Goal: Task Accomplishment & Management: Use online tool/utility

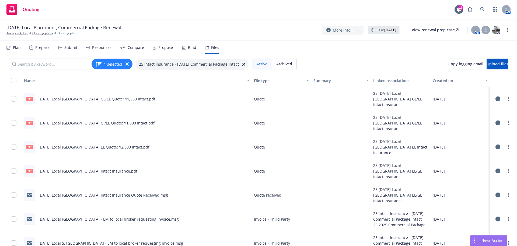
click at [70, 170] on link "[DATE] Local [GEOGRAPHIC_DATA] Intact Insurance.pdf" at bounding box center [88, 170] width 99 height 5
click at [496, 171] on icon at bounding box center [498, 170] width 5 height 5
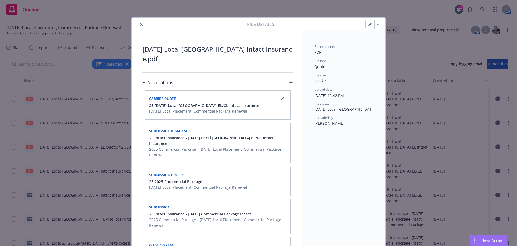
click at [369, 24] on icon "button" at bounding box center [370, 24] width 3 height 3
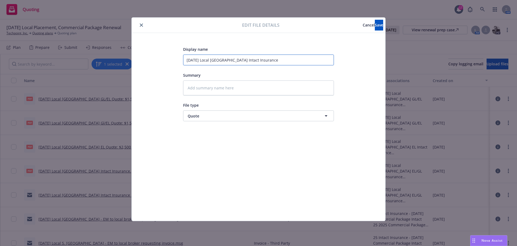
click at [227, 60] on input "8/21/2025 Local China Intact Insurance" at bounding box center [258, 59] width 151 height 11
type textarea "x"
type input "8/21/2025 Local China GIntact Insurance"
type textarea "x"
type input "8/21/2025 Local China GLIntact Insurance"
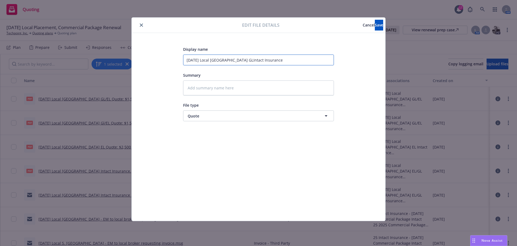
type textarea "x"
type input "8/21/2025 Local China GL/Intact Insurance"
type textarea "x"
type input "8/21/2025 Local China GL/EIntact Insurance"
type textarea "x"
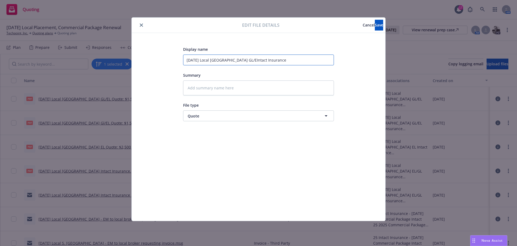
type input "8/21/2025 Local China GL/ELIntact Insurance"
type textarea "x"
type input "8/21/2025 Local China GL/EL Intact Insurance"
type textarea "x"
type input "8/21/2025 Local China GL/EL $Intact Insurance"
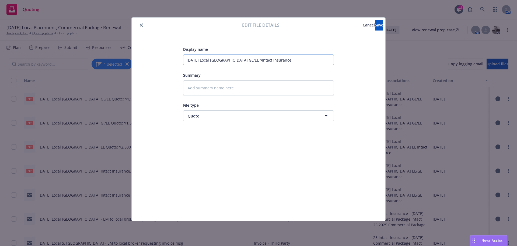
type textarea "x"
type input "8/21/2025 Local China GL/EL $2Intact Insurance"
type textarea "x"
type input "8/21/2025 Local China GL/EL $2,Intact Insurance"
type textarea "x"
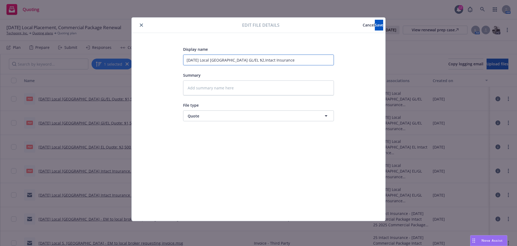
type input "8/21/2025 Local China GL/EL $2,9Intact Insurance"
type textarea "x"
type input "8/21/2025 Local China GL/EL $2,95Intact Insurance"
type textarea "x"
type input "8/21/2025 Local China GL/EL $2,951Intact Insurance"
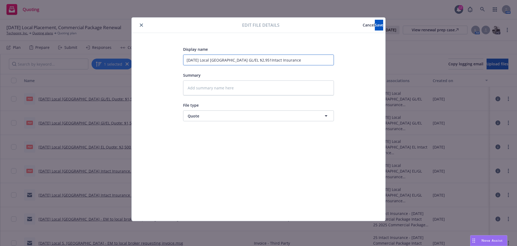
type textarea "x"
type input "8/21/2025 Local China GL/EL $2,951 Intact Insurance"
type textarea "x"
type input "8/21/2025 Local China GL/EL $2,951Intact Insurance"
type textarea "x"
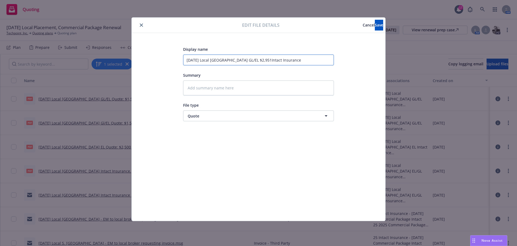
type input "8/21/2025 Local China GL/EL $2,95Intact Insurance"
type textarea "x"
type input "8/21/2025 Local China GL/EL $2,9Intact Insurance"
type textarea "x"
type input "8/21/2025 Local China GL/EL $2,Intact Insurance"
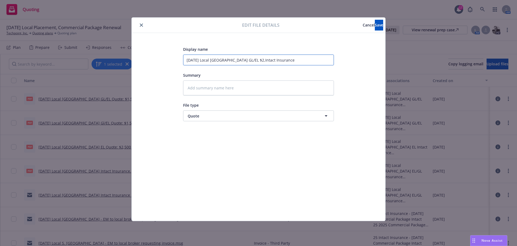
type textarea "x"
type input "8/21/2025 Local China GL/EL $2Intact Insurance"
type textarea "x"
type input "8/21/2025 Local China GL/EL $Intact Insurance"
type textarea "x"
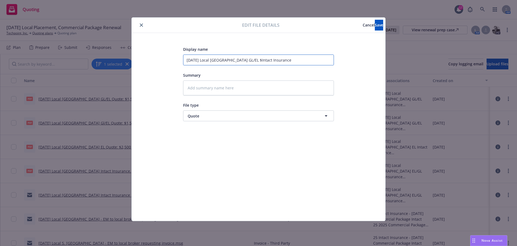
type input "8/21/2025 Local China GL/EL Intact Insurance"
type textarea "x"
type input "8/21/2025 Local China GL/EL QIntact Insurance"
type textarea "x"
type input "8/21/2025 Local China GL/EL QuIntact Insurance"
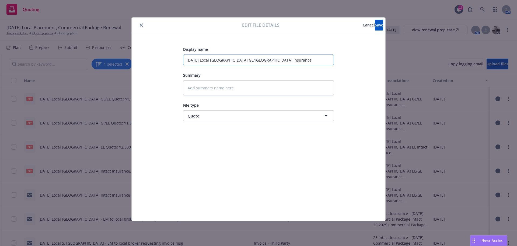
type textarea "x"
type input "8/21/2025 Local China GL/EL QuoIntact Insurance"
type textarea "x"
type input "8/21/2025 Local China GL/EL QuotIntact Insurance"
type textarea "x"
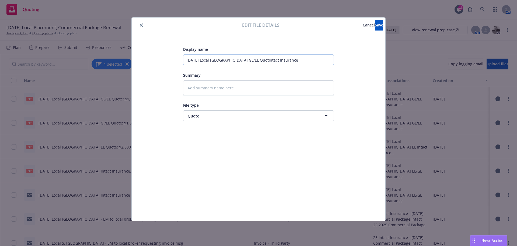
type input "8/21/2025 Local China GL/EL QuoteIntact Insurance"
type textarea "x"
type input "8/21/2025 Local China GL/EL Quote:Intact Insurance"
type textarea "x"
type input "8/21/2025 Local China GL/EL Quote: Intact Insurance"
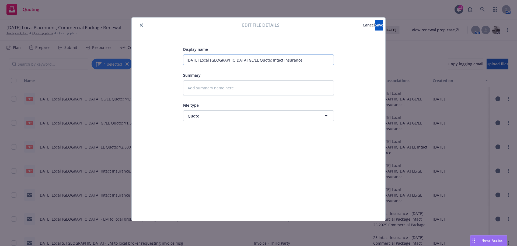
type textarea "x"
type input "8/21/2025 Local China GL/EL Quote: $Intact Insurance"
type textarea "x"
type input "8/21/2025 Local China GL/EL Quote: $2Intact Insurance"
type textarea "x"
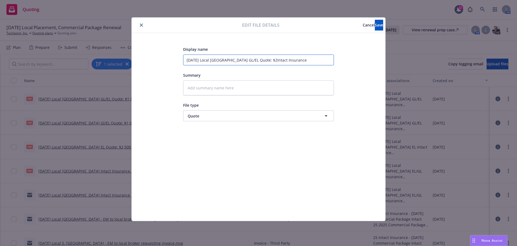
type input "8/21/2025 Local China GL/EL Quote: $2,Intact Insurance"
type textarea "x"
type input "8/21/2025 Local China GL/EL Quote: $2,9Intact Insurance"
type textarea "x"
type input "8/21/2025 Local China GL/EL Quote: $2,95Intact Insurance"
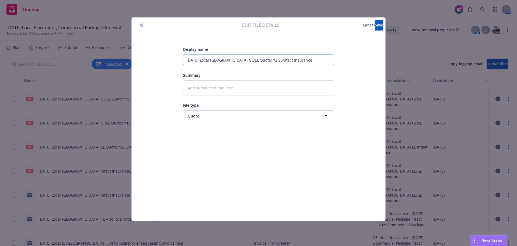
type textarea "x"
type input "8/21/2025 Local China GL/EL Quote: $2,951Intact Insurance"
type textarea "x"
type input "8/21/2025 Local China GL/EL Quote: $2,951 Intact Insurance"
click at [375, 26] on span "Save" at bounding box center [379, 24] width 8 height 5
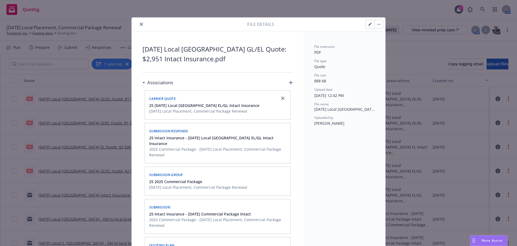
click at [140, 24] on icon "close" at bounding box center [141, 24] width 3 height 3
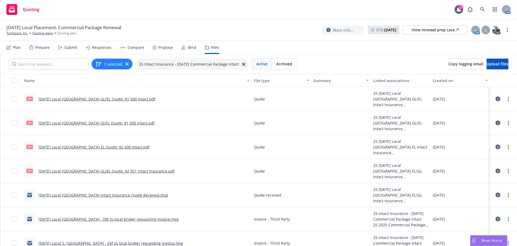
click at [496, 193] on icon at bounding box center [498, 194] width 5 height 5
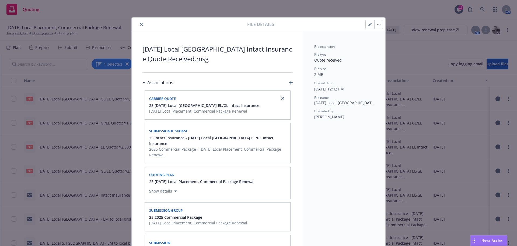
click at [368, 22] on button "button" at bounding box center [370, 24] width 9 height 9
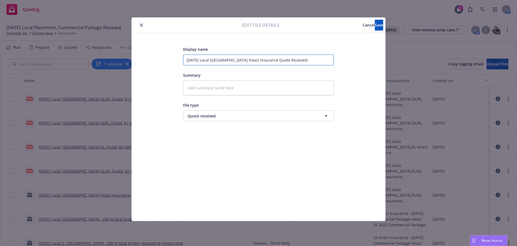
click at [226, 60] on input "8/21/2025 Local China Intact Insurance Quote Received" at bounding box center [258, 59] width 151 height 11
type textarea "x"
type input "8/21/2025 Local China, Intact Insurance Quote Received"
type textarea "x"
type input "8/21/2025 Local China, Intact Insurance Quote Received"
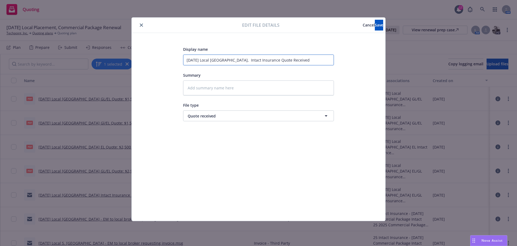
type textarea "x"
type input "8/21/2025 Local China, J Intact Insurance Quote Received"
type textarea "x"
type input "8/21/2025 Local China, Ja Intact Insurance Quote Received"
type textarea "x"
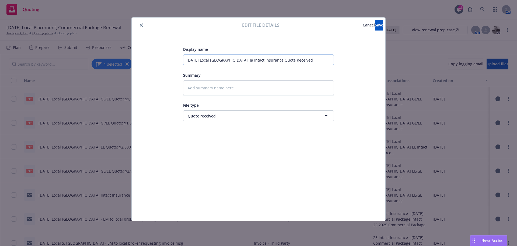
type input "8/21/2025 Local China, Jap Intact Insurance Quote Received"
type textarea "x"
type input "8/21/2025 Local China, Japa Intact Insurance Quote Received"
type textarea "x"
type input "8/21/2025 Local China, Japan Intact Insurance Quote Received"
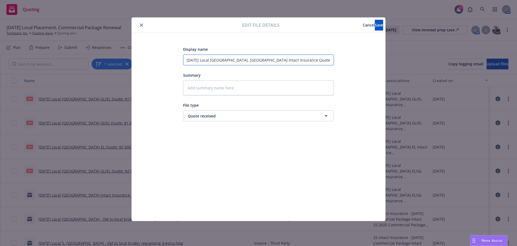
type textarea "x"
type input "8/21/2025 Local China, Japan, Intact Insurance Quote Received"
type textarea "x"
type input "8/21/2025 Local China, Japan, Intact Insurance Quote Received"
type textarea "x"
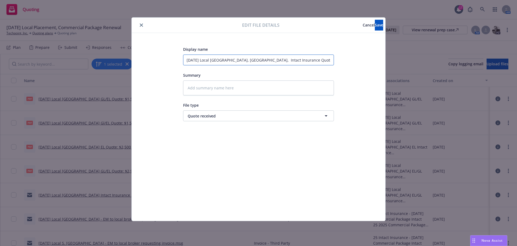
type input "8/21/2025 Local China, Japan, S Intact Insurance Quote Received"
type textarea "x"
type input "8/21/2025 Local China, Japan, So Intact Insurance Quote Received"
type textarea "x"
type input "8/21/2025 Local China, Japan, Sou Intact Insurance Quote Received"
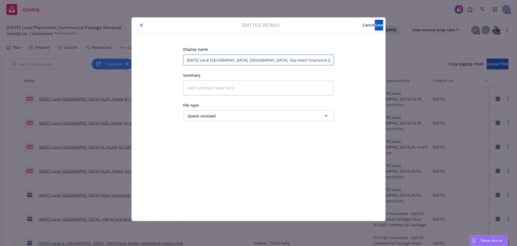
type textarea "x"
type input "8/21/2025 Local China, Japan, Sout Intact Insurance Quote Received"
type textarea "x"
type input "8/21/2025 Local China, Japan, South Intact Insurance Quote Received"
type textarea "x"
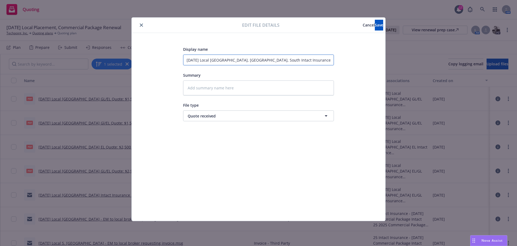
type input "8/21/2025 Local China, Japan, South Intact Insurance Quote Received"
type textarea "x"
type input "8/21/2025 Local China, Japan, South K Intact Insurance Quote Received"
type textarea "x"
type input "8/21/2025 Local China, Japan, South Ko Intact Insurance Quote Received"
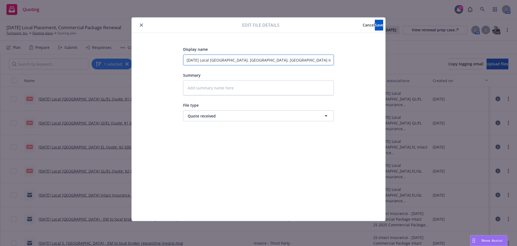
type textarea "x"
type input "8/21/2025 Local China, Japan, South Kor Intact Insurance Quote Received"
type textarea "x"
type input "8/21/2025 Local China, Japan, South Kore Intact Insurance Quote Received"
type textarea "x"
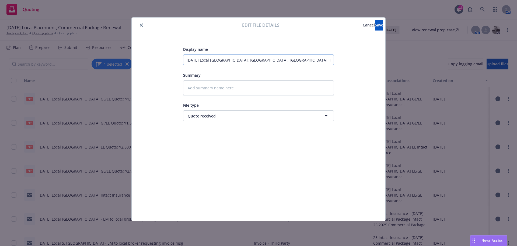
type input "8/21/2025 Local China, Japan, South Korea Intact Insurance Quote Received"
type textarea "x"
type input "8/21/2025 Local China, Japan, South Korea, Intact Insurance Quote Received"
type textarea "x"
type input "8/21/2025 Local China, Japan, South Korea, Intact Insurance Quote Received"
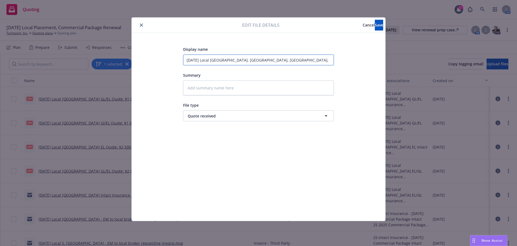
type textarea "x"
type input "8/21/2025 Local China, Japan, South Korea, T Intact Insurance Quote Received"
type textarea "x"
type input "8/21/2025 Local China, Japan, South Korea, Ta Intact Insurance Quote Received"
type textarea "x"
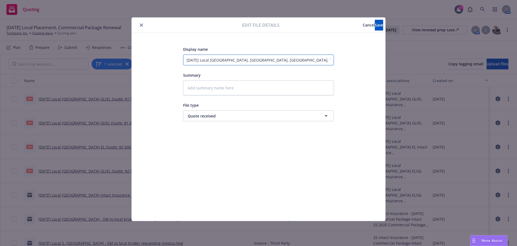
type input "8/21/2025 Local China, Japan, South Korea, Tai Intact Insurance Quote Received"
type textarea "x"
type input "8/21/2025 Local China, Japan, South Korea, Taiw Intact Insurance Quote Received"
type textarea "x"
type input "8/21/2025 Local China, Japan, South Korea, Taiwa Intact Insurance Quote Received"
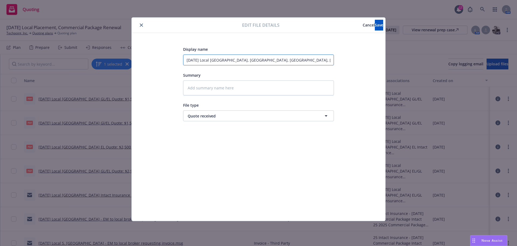
type textarea "x"
type input "8/21/2025 Local China, Japan, South Korea, Taiwan Intact Insurance Quote Receiv…"
type textarea "x"
type input "8/21/2025 Local China, Japan, South Korea, Taiwan Intact Insurance Quote Receiv…"
click at [375, 25] on span "Save" at bounding box center [379, 24] width 8 height 5
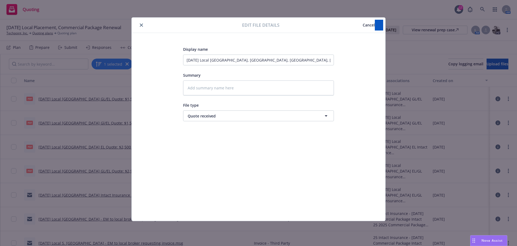
type textarea "x"
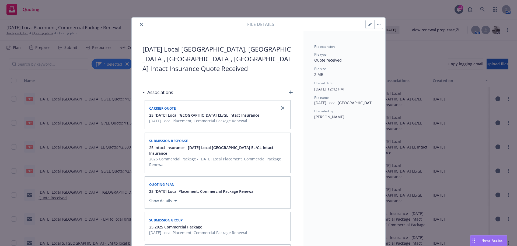
click at [140, 23] on icon "close" at bounding box center [141, 24] width 3 height 3
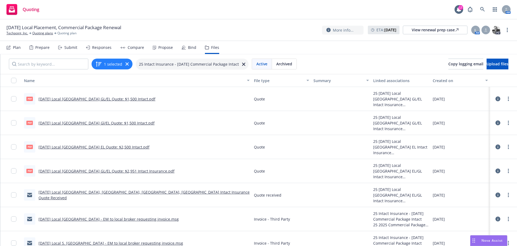
click at [70, 48] on div "Submit" at bounding box center [70, 47] width 13 height 4
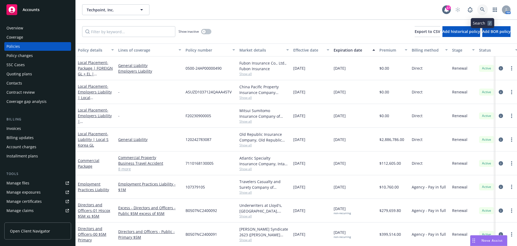
click at [485, 9] on icon at bounding box center [483, 9] width 5 height 5
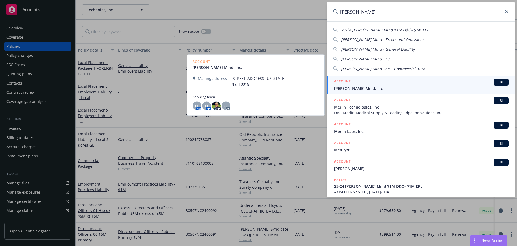
type input "merlyn"
click at [341, 87] on span "Merlyn Mind, Inc." at bounding box center [421, 88] width 175 height 6
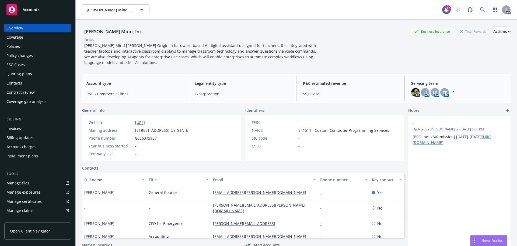
click at [11, 47] on div "Policies" at bounding box center [12, 46] width 13 height 9
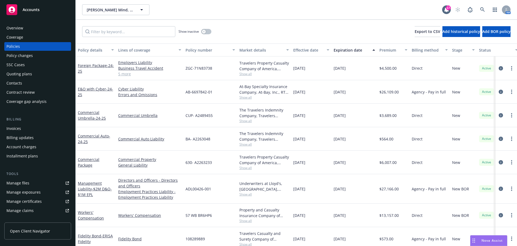
click at [484, 239] on span "Nova Assist" at bounding box center [492, 240] width 21 height 5
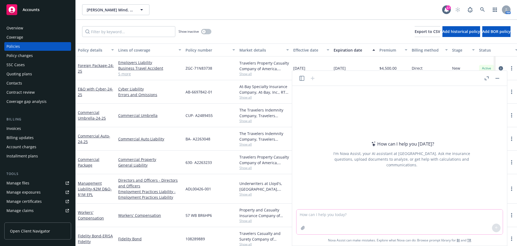
click at [334, 210] on textarea at bounding box center [400, 221] width 206 height 25
paste textarea "You should have received a request to complete the Abuse & Molestation applicat…"
type textarea "You should have received a request to complete the Abuse & Molestation applicat…"
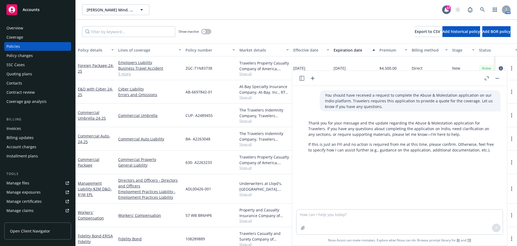
click at [501, 79] on button "button" at bounding box center [498, 78] width 6 height 6
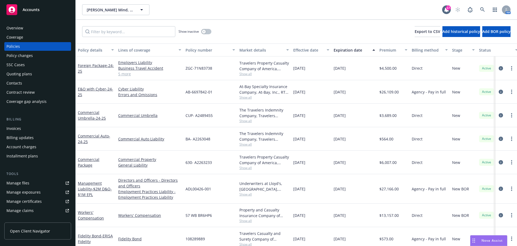
click at [24, 54] on div "Policy changes" at bounding box center [19, 55] width 26 height 9
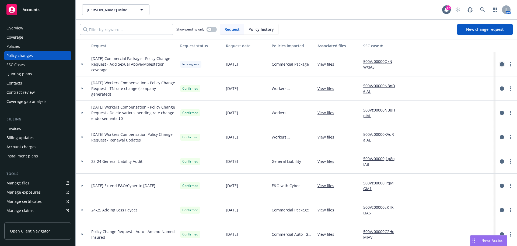
click at [500, 64] on icon "circleInformation" at bounding box center [502, 64] width 4 height 4
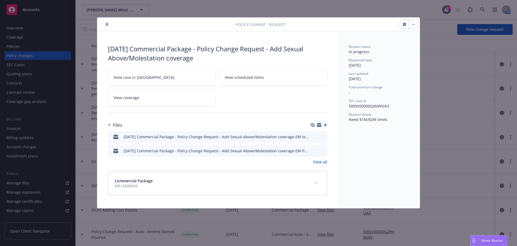
click at [327, 124] on icon "button" at bounding box center [326, 125] width 4 height 4
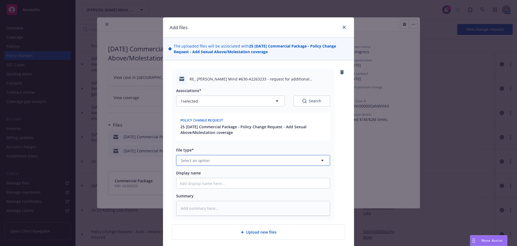
click at [198, 160] on span "Select an option" at bounding box center [195, 160] width 29 height 6
type input "email"
click at [185, 175] on span "Email" at bounding box center [186, 175] width 10 height 6
click at [190, 186] on input "Display name" at bounding box center [254, 183] width 154 height 10
type textarea "x"
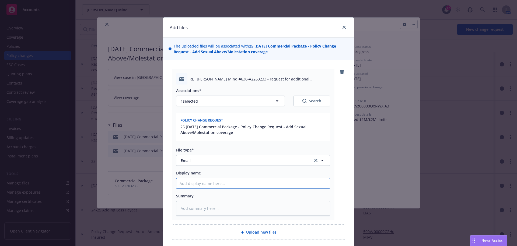
type input "8"
type textarea "x"
type input "81"
type textarea "x"
type input "8"
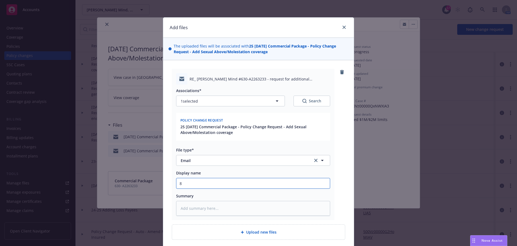
type textarea "x"
type input "8/"
type textarea "x"
type input "8/1"
type textarea "x"
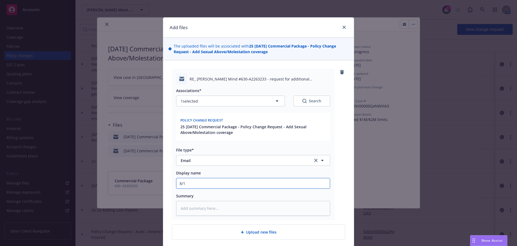
type input "8/19"
type textarea "x"
type input "8/19/"
type textarea "x"
type input "8/19/2"
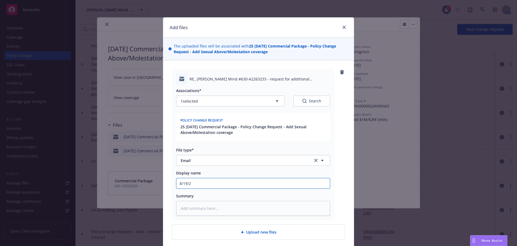
type textarea "x"
type input "8/19/20"
type textarea "x"
type input "8/19/202"
type textarea "x"
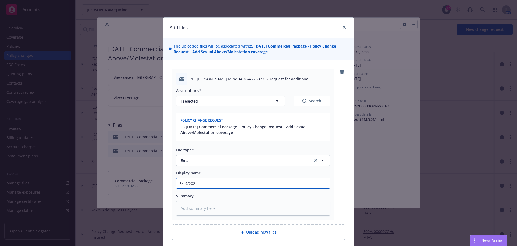
type input "8/19/2025"
type textarea "x"
type input "8/19/2025"
type textarea "x"
type input "8/19/2025 C"
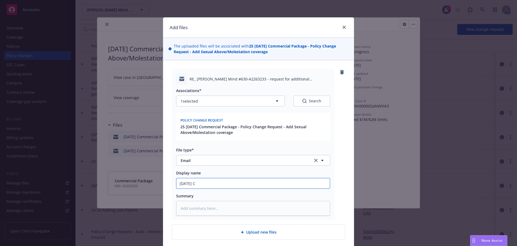
type textarea "x"
type input "8/19/2025 Co"
type textarea "x"
type input "8/19/2025 Com"
type textarea "x"
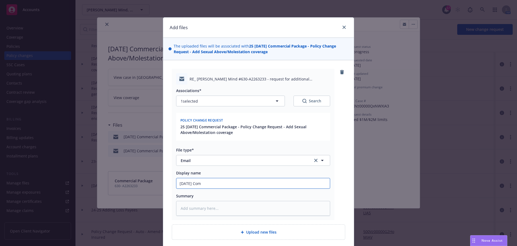
type input "8/19/2025 Comm"
type textarea "x"
type input "8/19/2025 Comme"
type textarea "x"
type input "8/19/2025 Commer"
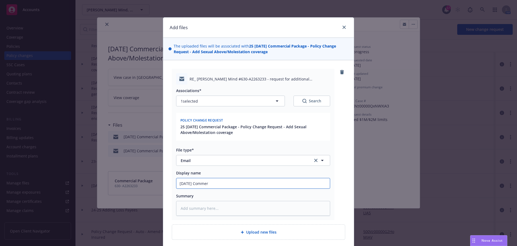
type textarea "x"
type input "8/19/2025 Commerc"
type textarea "x"
type input "8/19/2025 Commerci"
type textarea "x"
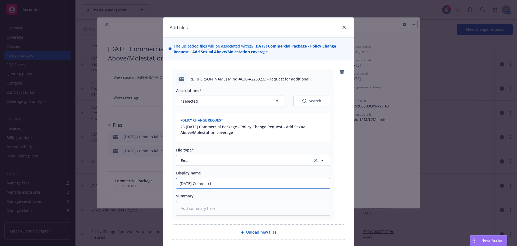
type input "8/19/2025 Commercia"
type textarea "x"
type input "8/19/2025 Commercial"
type textarea "x"
type input "8/19/2025 Commercial"
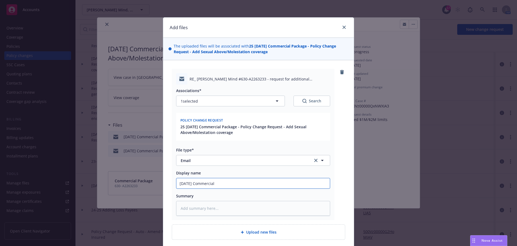
type textarea "x"
type input "8/19/2025 Commercial P"
type textarea "x"
type input "8/19/2025 Commercial Pa"
type textarea "x"
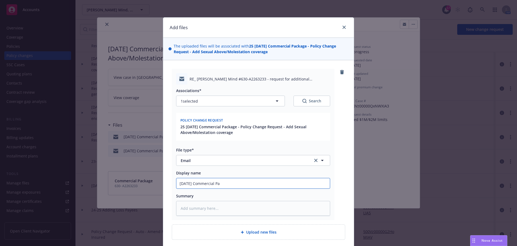
type input "8/19/2025 Commercial Pac"
type textarea "x"
type input "8/19/2025 Commercial Pack"
type textarea "x"
type input "8/19/2025 Commercial Packa"
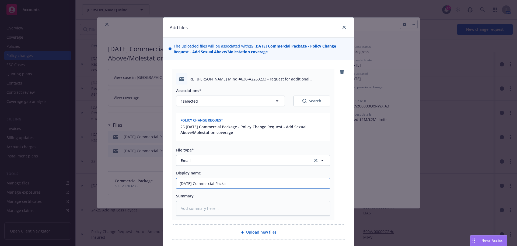
type textarea "x"
type input "8/19/2025 Commercial Packag"
type textarea "x"
type input "8/19/2025 Commercial Package"
type textarea "x"
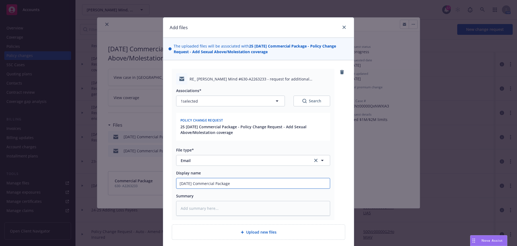
type input "8/19/2025 Commercial Package"
type textarea "x"
type input "8/19/2025 Commercial Package -"
type textarea "x"
type input "8/19/2025 Commercial Package -"
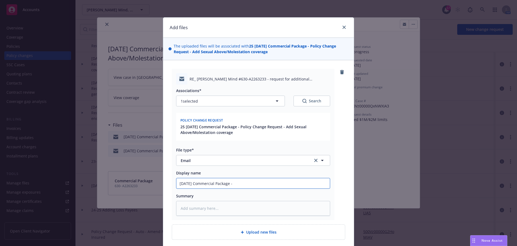
type textarea "x"
type input "8/19/2025 Commercial Package - P"
type textarea "x"
type input "8/19/2025 Commercial Package - Po"
type textarea "x"
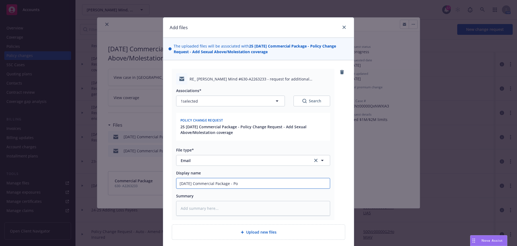
type input "8/19/2025 Commercial Package - Pol"
type textarea "x"
type input "8/19/2025 Commercial Package - Poli"
type textarea "x"
type input "8/19/2025 Commercial Package - Polic"
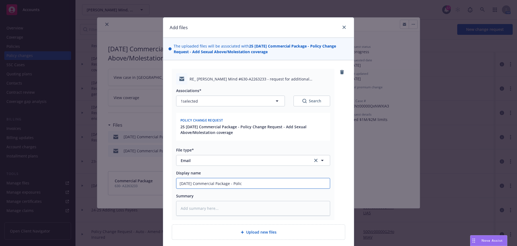
type textarea "x"
type input "8/19/2025 Commercial Package - Policy"
type textarea "x"
type input "8/19/2025 Commercial Package - Policy"
type textarea "x"
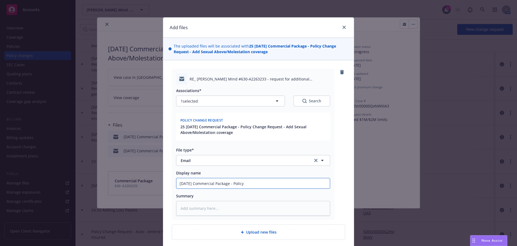
type input "8/19/2025 Commercial Package - Policy C"
type textarea "x"
type input "8/19/2025 Commercial Package - Policy Ch"
type textarea "x"
type input "8/19/2025 Commercial Package - Policy Cha"
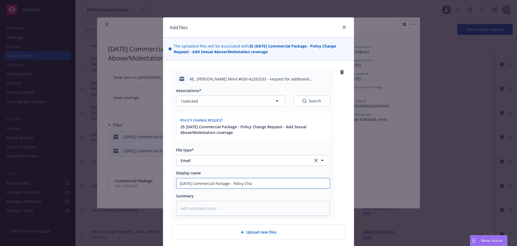
type textarea "x"
type input "8/19/2025 Commercial Package - Policy Chan"
type textarea "x"
type input "8/19/2025 Commercial Package - Policy Chang"
type textarea "x"
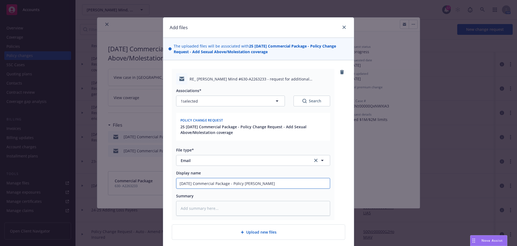
type input "8/19/2025 Commercial Package - Policy Change"
type textarea "x"
type input "8/19/2025 Commercial Package - Policy Change"
type textarea "x"
type input "8/19/2025 Commercial Package - Policy Change r"
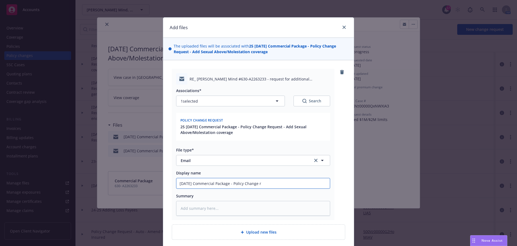
type textarea "x"
type input "8/19/2025 Commercial Package - Policy Change re"
type textarea "x"
type input "8/19/2025 Commercial Package - Policy Change req"
type textarea "x"
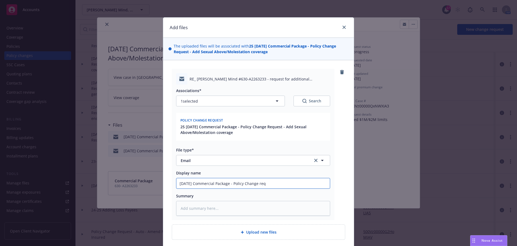
type input "8/19/2025 Commercial Package - Policy Change requ"
type textarea "x"
type input "8/19/2025 Commercial Package - Policy Change reque"
type textarea "x"
type input "8/19/2025 Commercial Package - Policy Change reques"
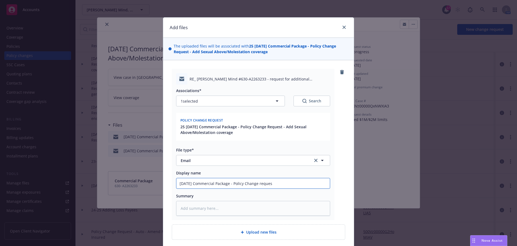
type textarea "x"
type input "8/19/2025 Commercial Package - Policy Change request"
type textarea "x"
type input "8/19/2025 Commercial Package - Policy Change request"
type textarea "x"
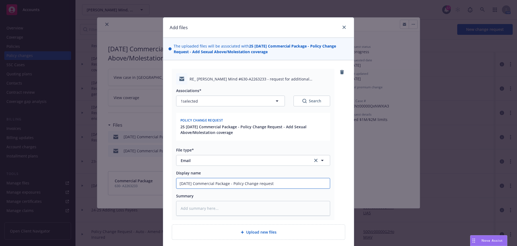
type input "8/19/2025 Commercial Package - Policy Change request -"
type textarea "x"
type input "8/19/2025 Commercial Package - Policy Change request -"
type textarea "x"
type input "8/19/2025 Commercial Package - Policy Change request - a"
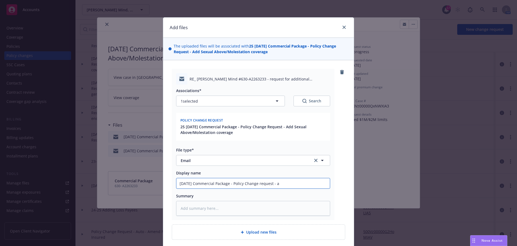
type textarea "x"
type input "8/19/2025 Commercial Package - Policy Change request - ad"
type textarea "x"
type input "8/19/2025 Commercial Package - Policy Change request - add"
type textarea "x"
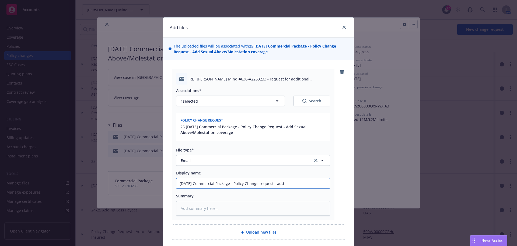
type input "8/19/2025 Commercial Package - Policy Change request - add"
type textarea "x"
type input "8/19/2025 Commercial Package - Policy Change request - add S"
type textarea "x"
type input "8/19/2025 Commercial Package - Policy Change request - add Se"
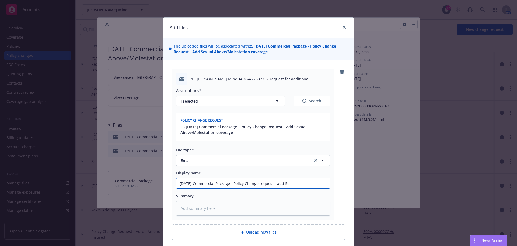
type textarea "x"
type input "8/19/2025 Commercial Package - Policy Change request - add Sex"
type textarea "x"
type input "8/19/2025 Commercial Package - Policy Change request - add Sexu"
type textarea "x"
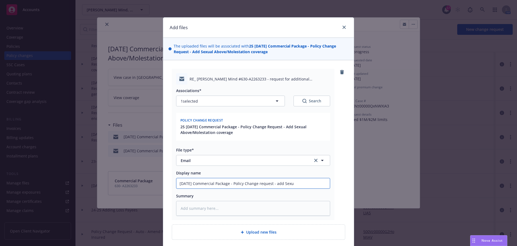
type input "8/19/2025 Commercial Package - Policy Change request - add Sexua"
type textarea "x"
type input "8/19/2025 Commercial Package - Policy Change request - add Sexual"
type textarea "x"
type input "8/19/2025 Commercial Package - Policy Change request - add Sexual"
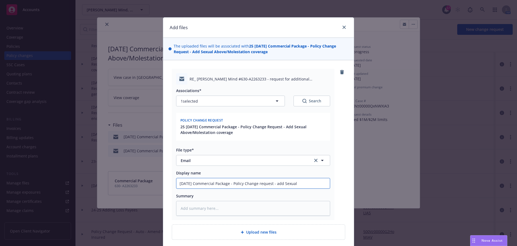
type textarea "x"
type input "8/19/2025 Commercial Package - Policy Change request - add Sexual A"
type textarea "x"
type input "8/19/2025 Commercial Package - Policy Change request - add Sexual Ab"
type textarea "x"
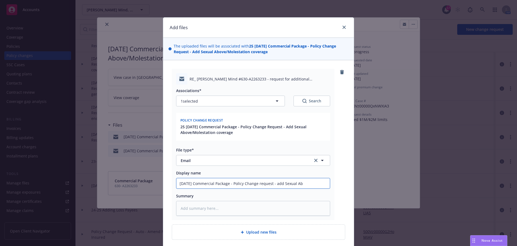
type input "8/19/2025 Commercial Package - Policy Change request - add Sexual Abu"
type textarea "x"
type input "8/19/2025 Commercial Package - Policy Change request - add Sexual Abus"
type textarea "x"
type input "8/19/2025 Commercial Package - Policy Change request - add Sexual Abuse"
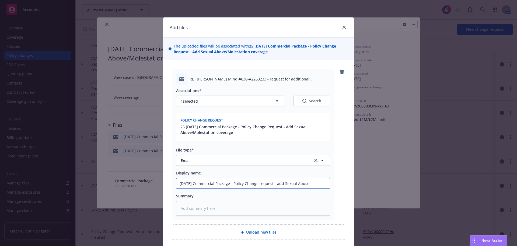
type textarea "x"
type input "8/19/2025 Commercial Package - Policy Change request - add Sexual Abuse"
type textarea "x"
type input "8/19/2025 Commercial Package - Policy Change request - add Sexual Abuse"
type textarea "x"
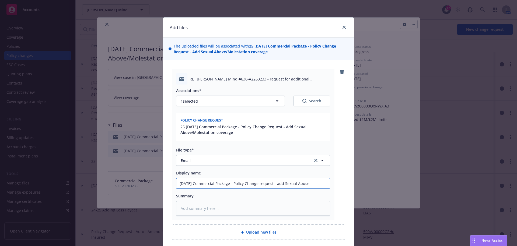
type input "8/19/2025 Commercial Package - Policy Change request - add Sexual Abuse/"
type textarea "x"
type input "8/19/2025 Commercial Package - Policy Change request - add Sexual Abuse/<"
type textarea "x"
type input "8/19/2025 Commercial Package - Policy Change request - add Sexual Abuse/<l"
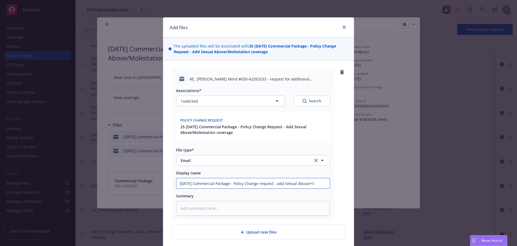
type textarea "x"
type input "8/19/2025 Commercial Package - Policy Change request - add Sexual Abuse/<"
type textarea "x"
type input "8/19/2025 Commercial Package - Policy Change request - add Sexual Abuse/"
type textarea "x"
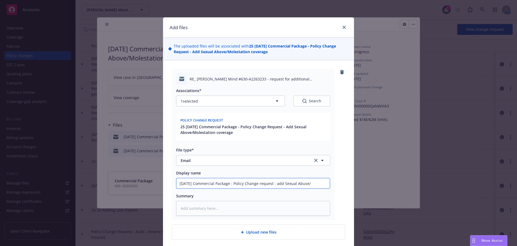
type input "8/19/2025 Commercial Package - Policy Change request - add Sexual Abuse/M"
type textarea "x"
type input "8/19/2025 Commercial Package - Policy Change request - add Sexual Abuse/Mo"
type textarea "x"
type input "8/19/2025 Commercial Package - Policy Change request - add Sexual Abuse/Mol"
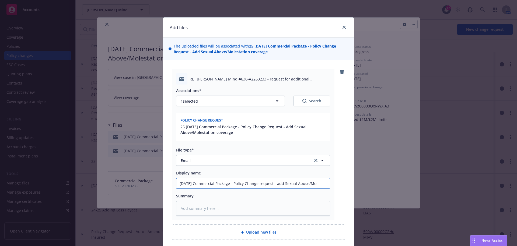
type textarea "x"
type input "8/19/2025 Commercial Package - Policy Change request - add Sexual Abuse/Mole"
type textarea "x"
type input "8/19/2025 Commercial Package - Policy Change request - add Sexual Abuse/Moles"
type textarea "x"
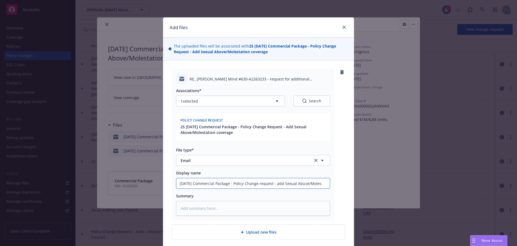
type input "8/19/2025 Commercial Package - Policy Change request - add Sexual Abuse/Molest"
type textarea "x"
type input "8/19/2025 Commercial Package - Policy Change request - add Sexual Abuse/Molesta"
type textarea "x"
type input "8/19/2025 Commercial Package - Policy Change request - add Sexual Abuse/Molestat"
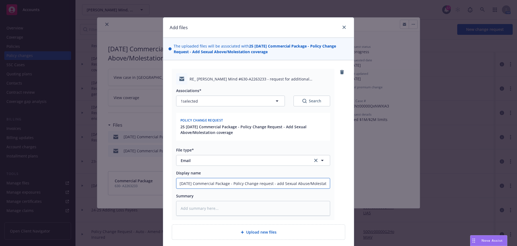
type textarea "x"
type input "8/19/2025 Commercial Package - Policy Change request - add Sexual Abuse/Molesta…"
type textarea "x"
type input "8/19/2025 Commercial Package - Policy Change request - add Sexual Abuse/Molesta…"
type textarea "x"
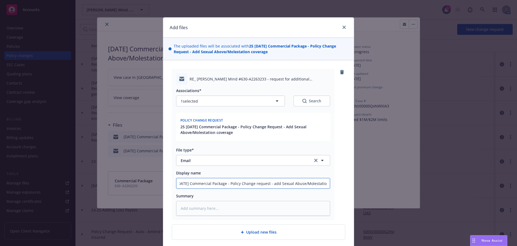
type input "8/19/2025 Commercial Package - Policy Change request - add Sexual Abuse/Molesta…"
type textarea "x"
type input "8/19/2025 Commercial Package - Policy Change request - add Sexual Abuse/Molesta…"
type textarea "x"
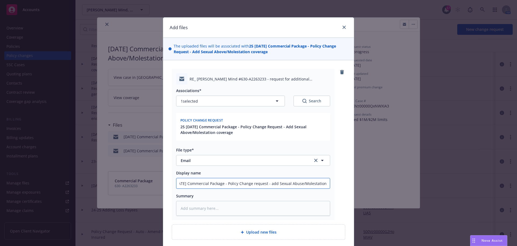
type input "8/19/2025 Commercial Package - Policy Change request - add Sexual Abuse/Molesta…"
type textarea "x"
type input "8/19/2025 Commercial Package - Policy Change request - add Sexual Abuse/Molesta…"
type textarea "x"
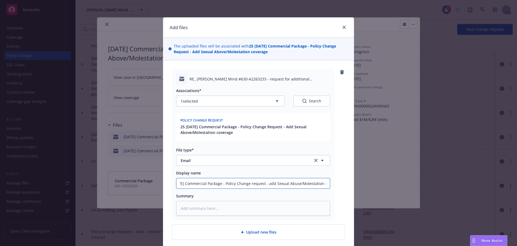
type input "8/19/2025 Commercial Package - Policy Change request - add Sexual Abuse/Molesta…"
type textarea "x"
type input "8/19/2025 Commercial Package - Policy Change request - add Sexual Abuse/Molesta…"
type textarea "x"
type input "8/19/2025 Commercial Package - Policy Change request - add Sexual Abuse/Molesta…"
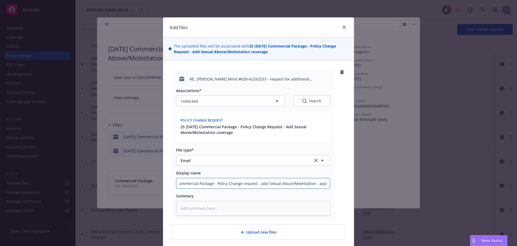
type textarea "x"
type input "8/19/2025 Commercial Package - Policy Change request - add Sexual Abuse/Molesta…"
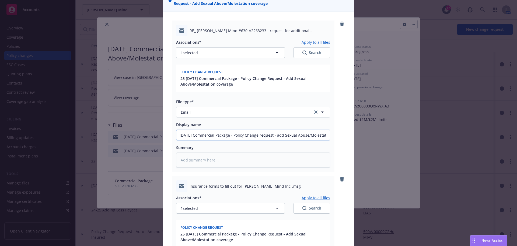
scroll to position [135, 0]
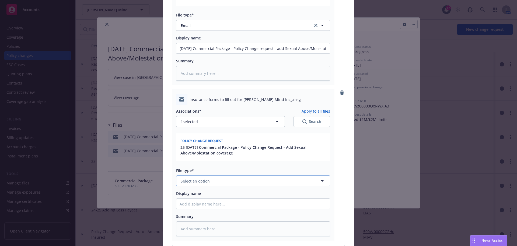
click at [187, 180] on span "Select an option" at bounding box center [195, 181] width 29 height 6
click at [183, 195] on span "Renewal solicitation" at bounding box center [199, 196] width 37 height 6
click at [180, 53] on input "Display name" at bounding box center [254, 48] width 154 height 10
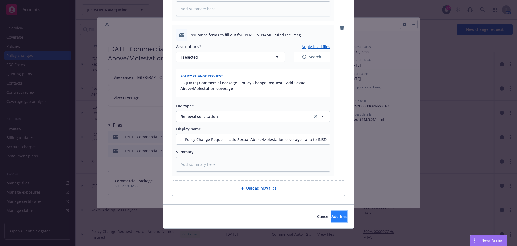
scroll to position [0, 0]
click at [332, 212] on button "Add files" at bounding box center [340, 216] width 16 height 11
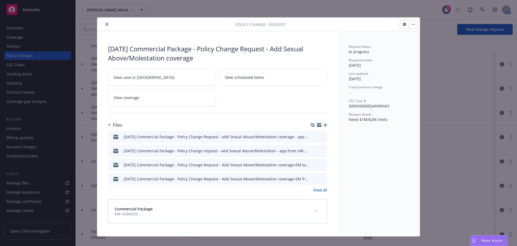
drag, startPoint x: 106, startPoint y: 24, endPoint x: 113, endPoint y: 24, distance: 6.5
click at [110, 24] on div at bounding box center [167, 24] width 136 height 6
click at [106, 25] on icon "close" at bounding box center [106, 24] width 3 height 3
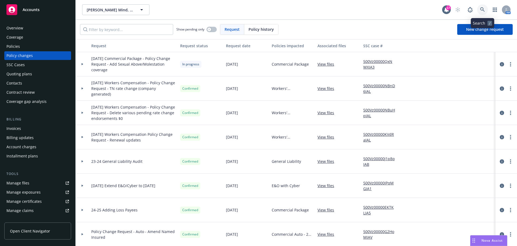
click at [482, 9] on icon at bounding box center [483, 9] width 5 height 5
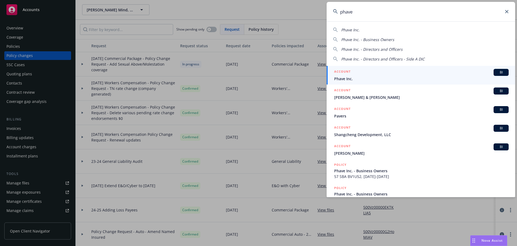
click at [351, 75] on div "ACCOUNT BI" at bounding box center [421, 72] width 175 height 7
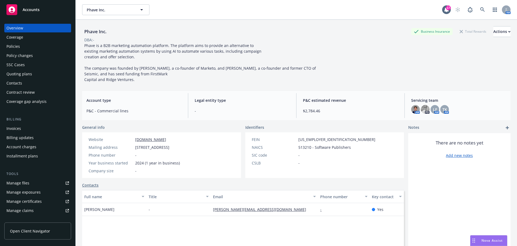
click at [19, 47] on div "Policies" at bounding box center [12, 46] width 13 height 9
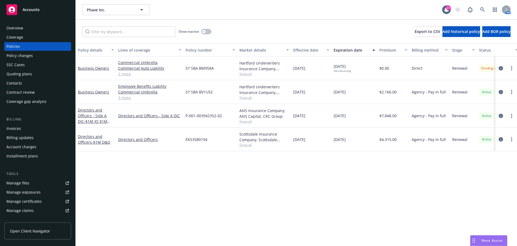
click at [28, 72] on div "Quoting plans" at bounding box center [19, 74] width 26 height 9
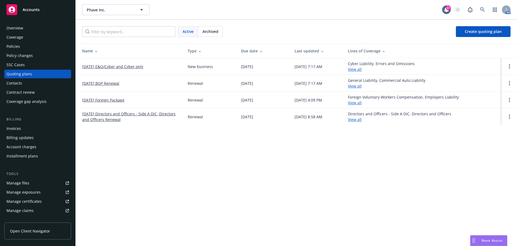
click at [113, 65] on link "[DATE] E&O/Cyber and Cyber only" at bounding box center [112, 67] width 61 height 6
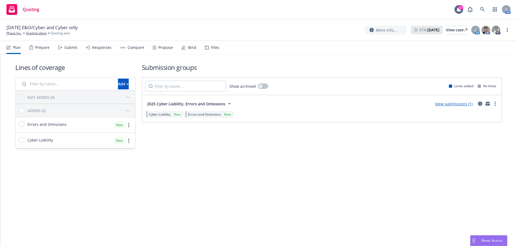
click at [191, 48] on div "Bind" at bounding box center [192, 47] width 8 height 4
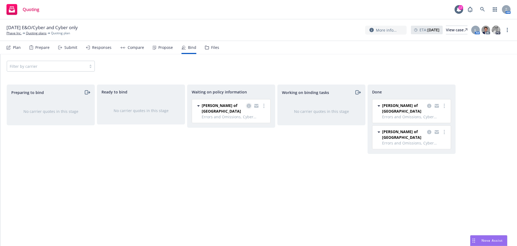
click at [250, 106] on icon "copy logging email" at bounding box center [249, 105] width 4 height 4
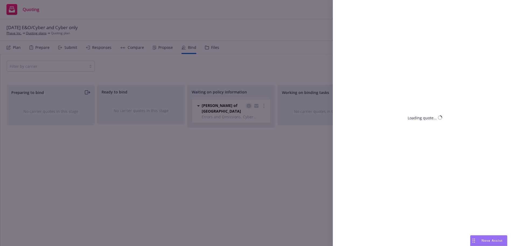
select select "CA"
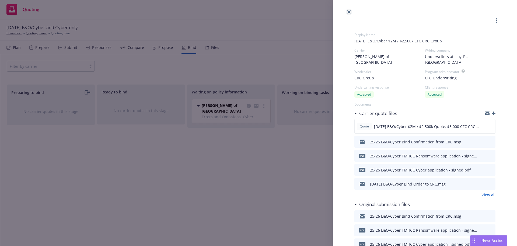
click at [349, 12] on icon "close" at bounding box center [349, 11] width 3 height 3
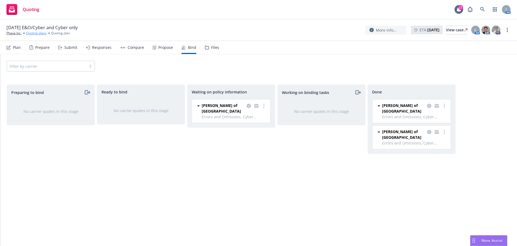
click at [34, 33] on link "Quoting plans" at bounding box center [36, 33] width 21 height 5
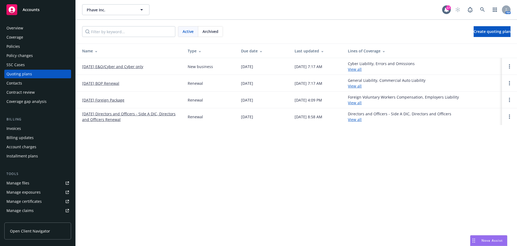
click at [12, 43] on div "Policies" at bounding box center [12, 46] width 13 height 9
